Goal: Information Seeking & Learning: Learn about a topic

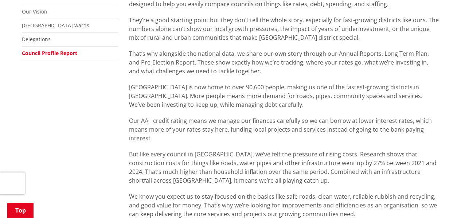
scroll to position [157, 0]
drag, startPoint x: 185, startPoint y: 121, endPoint x: 176, endPoint y: 141, distance: 23.0
click at [176, 141] on p "Our AA+ credit rating means we manage our finances carefully so we can borrow a…" at bounding box center [284, 129] width 310 height 26
drag, startPoint x: 147, startPoint y: 129, endPoint x: 128, endPoint y: 119, distance: 21.3
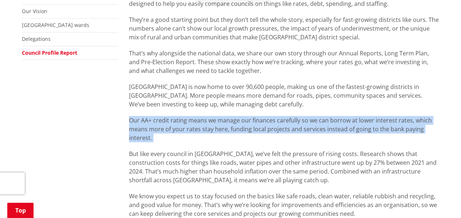
drag, startPoint x: 128, startPoint y: 119, endPoint x: 155, endPoint y: 141, distance: 34.5
copy p "Our AA+ credit rating means we manage our finances carefully so we can borrow a…"
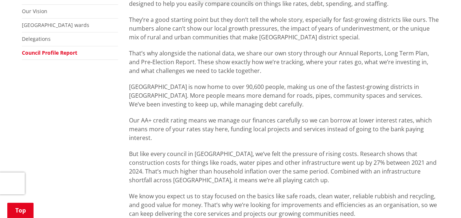
drag, startPoint x: 191, startPoint y: 5, endPoint x: 215, endPoint y: 36, distance: 38.9
click at [215, 36] on p "They’re a good starting point but they don’t tell the whole story, especially f…" at bounding box center [284, 28] width 310 height 26
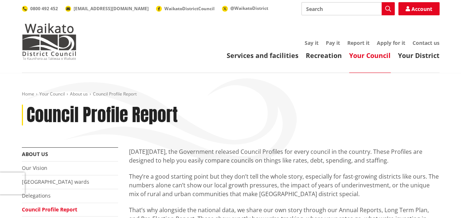
click at [198, 97] on ol "Home Your Council About us Council Profile Report" at bounding box center [230, 94] width 417 height 6
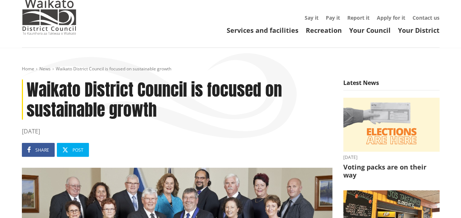
scroll to position [25, 0]
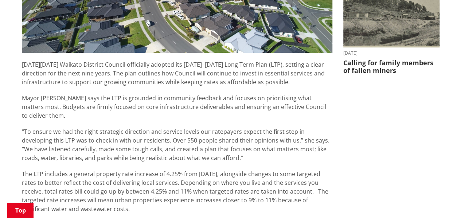
scroll to position [322, 0]
